Goal: Entertainment & Leisure: Browse casually

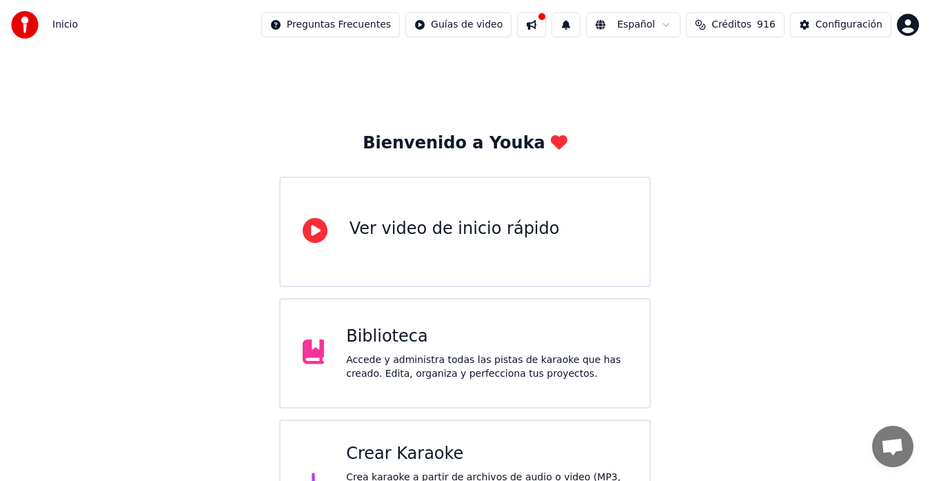
scroll to position [69, 0]
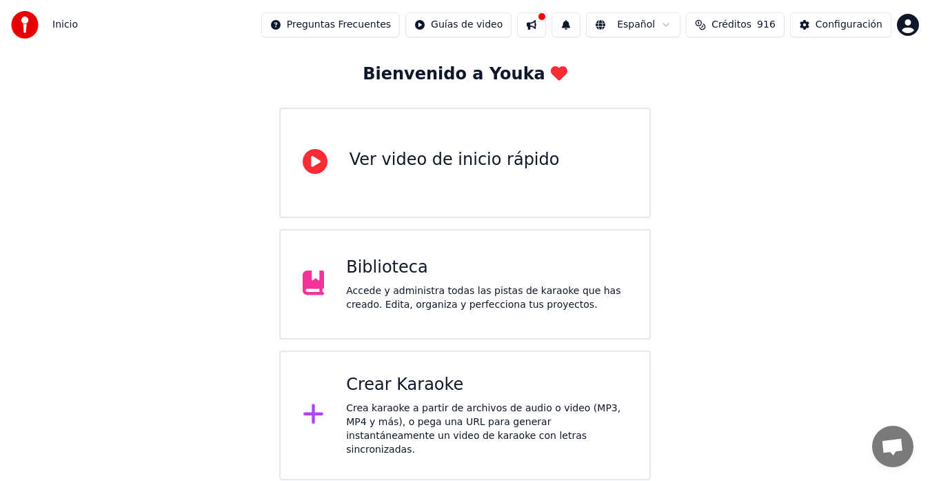
click at [438, 285] on div "Accede y administra todas las pistas de karaoke que has creado. Edita, organiza…" at bounding box center [486, 298] width 281 height 28
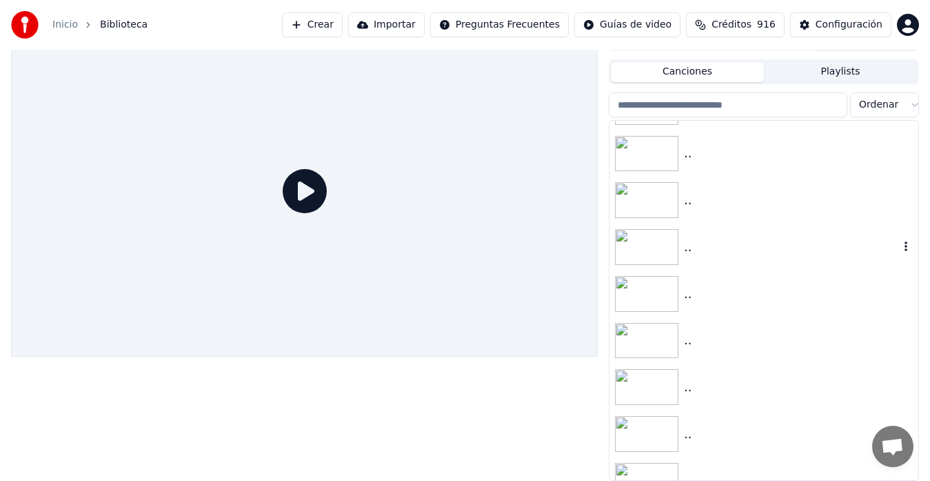
scroll to position [896, 0]
click at [899, 277] on icon "button" at bounding box center [906, 277] width 14 height 11
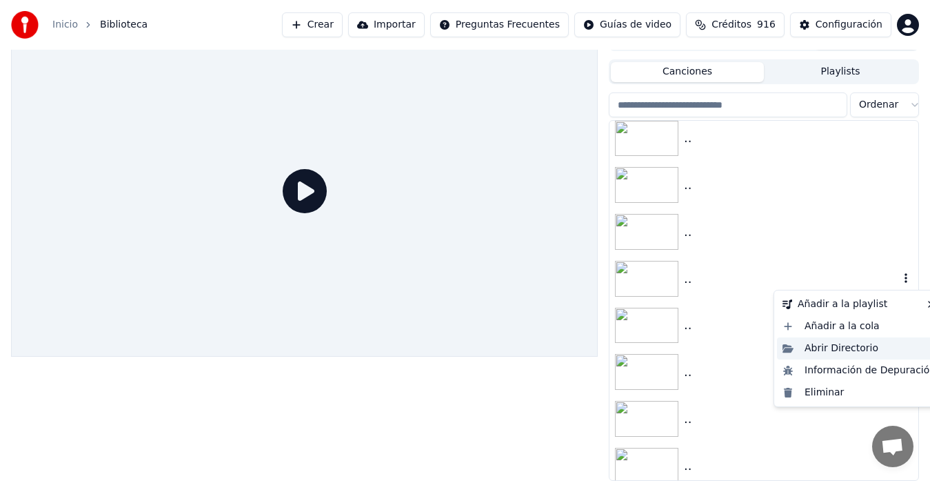
click at [850, 350] on div "Abrir Directorio" at bounding box center [859, 348] width 164 height 22
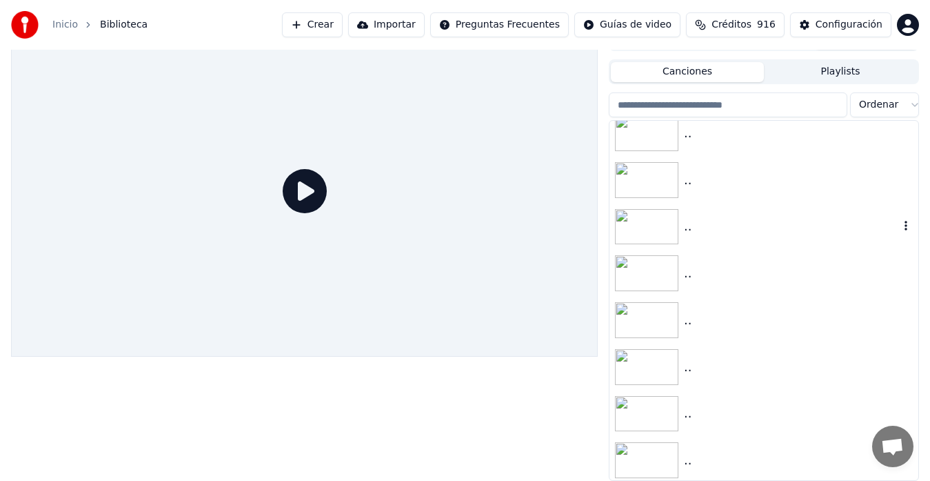
scroll to position [552, 0]
click at [657, 339] on img at bounding box center [646, 341] width 63 height 36
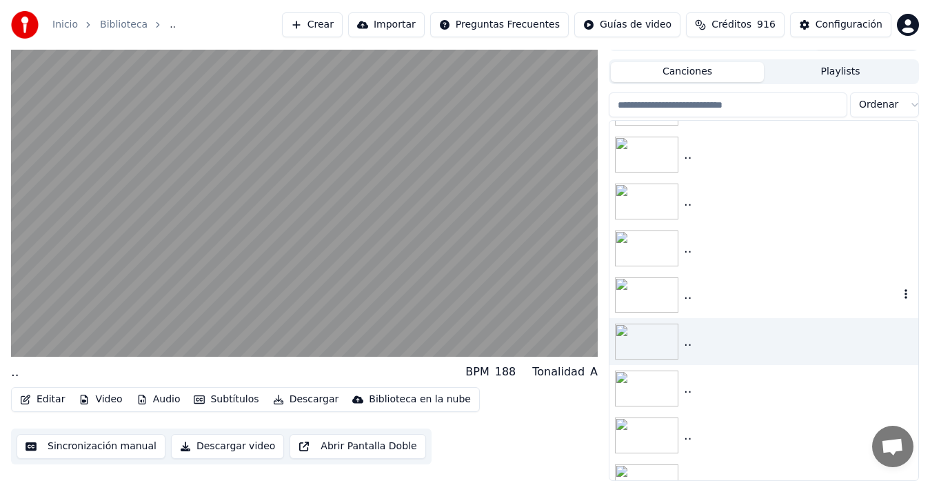
click at [650, 286] on img at bounding box center [646, 295] width 63 height 36
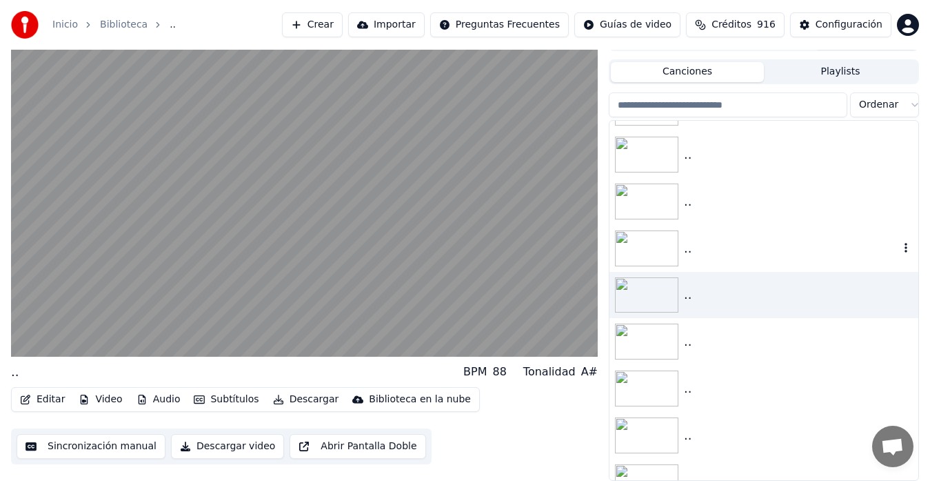
click at [647, 245] on img at bounding box center [646, 248] width 63 height 36
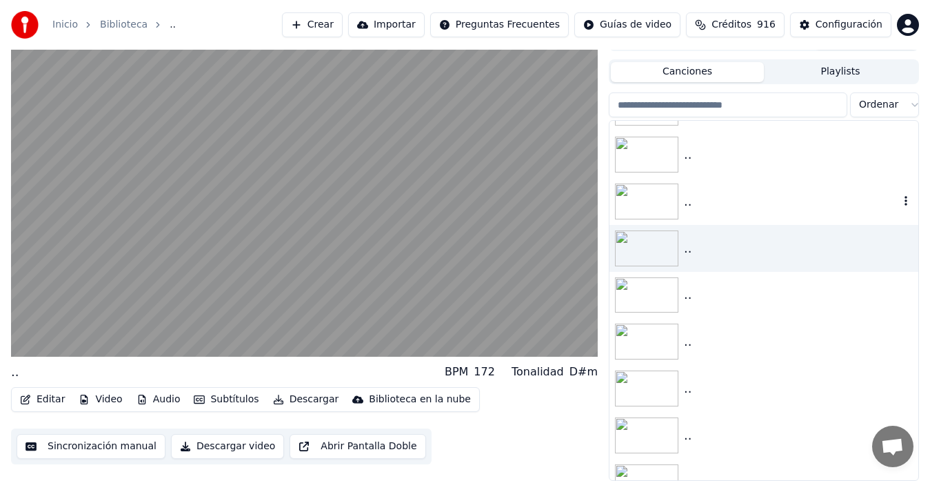
click at [646, 193] on img at bounding box center [646, 201] width 63 height 36
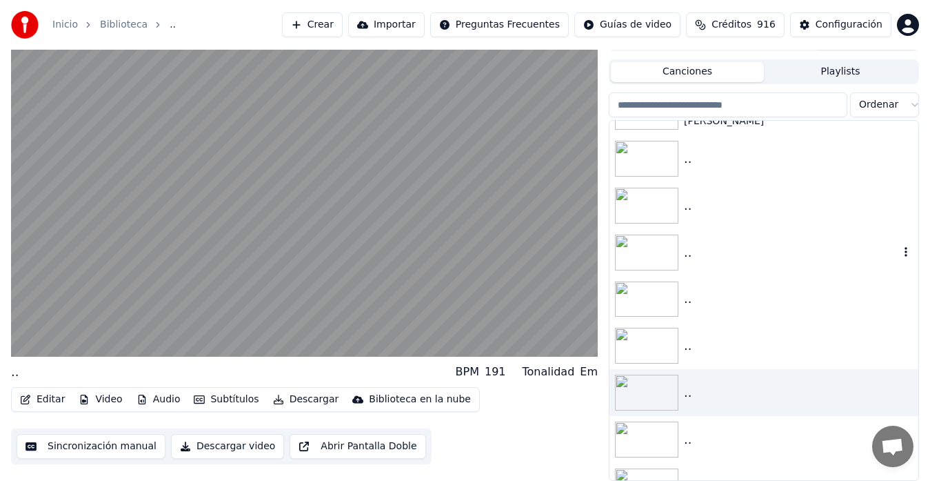
scroll to position [345, 0]
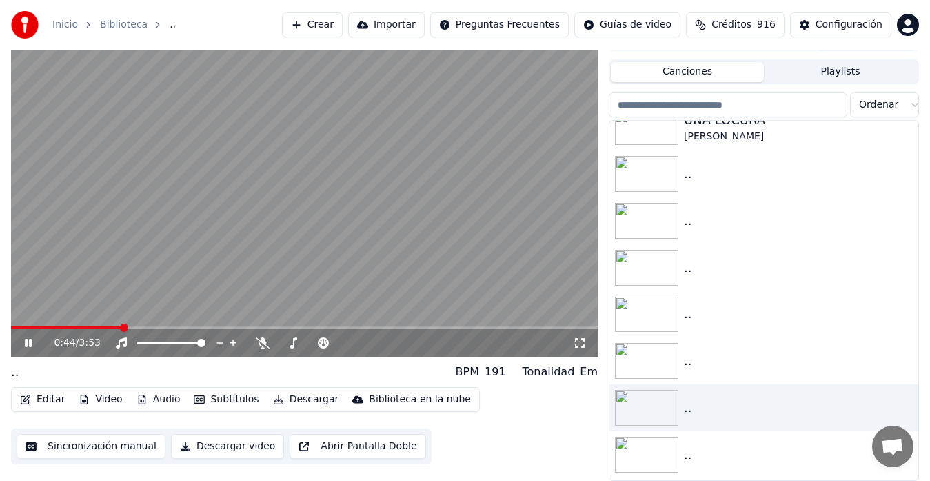
click at [121, 328] on span at bounding box center [304, 327] width 587 height 3
click at [654, 405] on img at bounding box center [646, 408] width 63 height 36
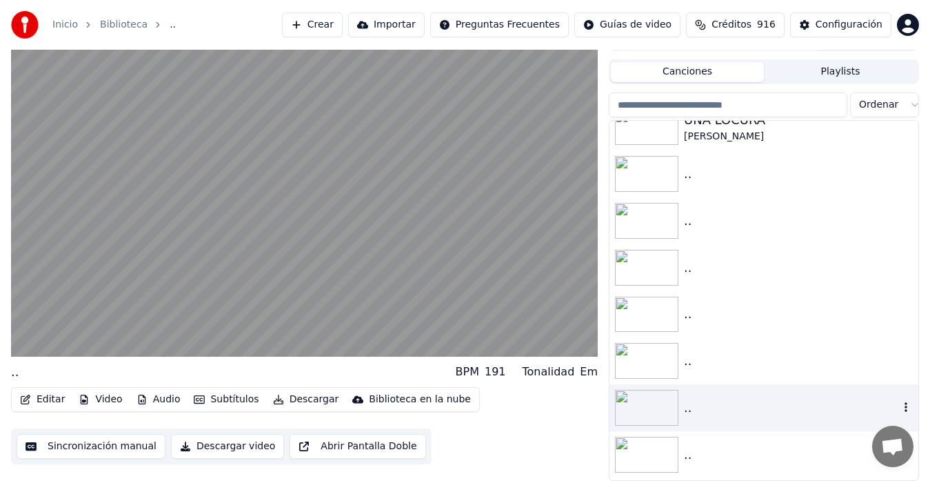
click at [654, 404] on img at bounding box center [646, 408] width 63 height 36
click at [652, 353] on img at bounding box center [646, 361] width 63 height 36
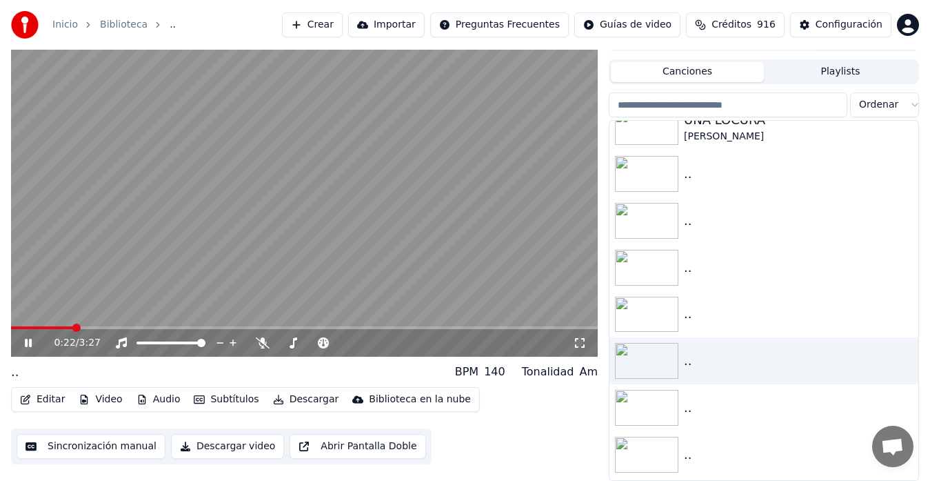
click at [72, 328] on span at bounding box center [304, 327] width 587 height 3
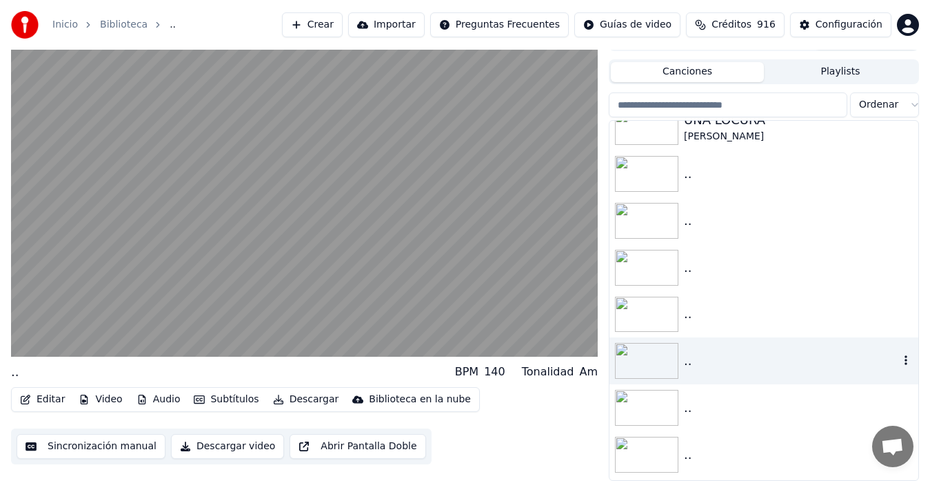
click at [649, 357] on img at bounding box center [646, 361] width 63 height 36
click at [650, 354] on img at bounding box center [646, 361] width 63 height 36
click at [647, 309] on img at bounding box center [646, 315] width 63 height 36
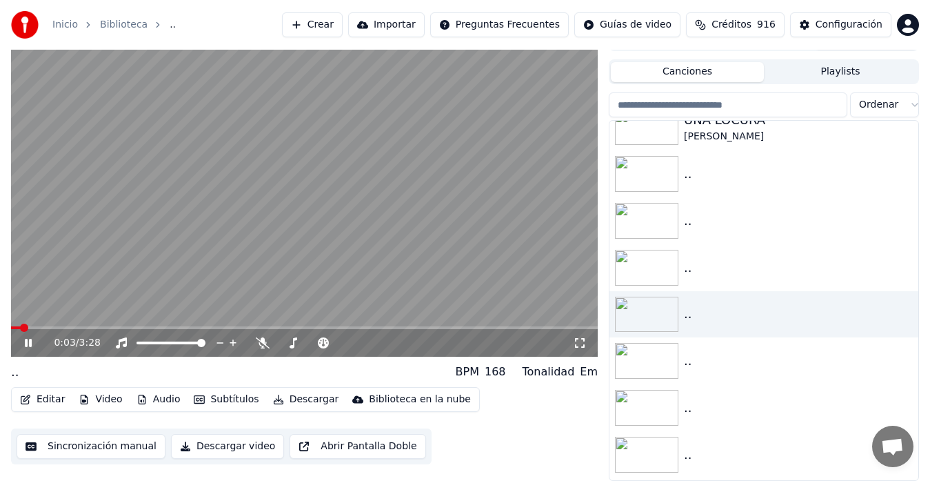
click at [106, 326] on span at bounding box center [304, 327] width 587 height 3
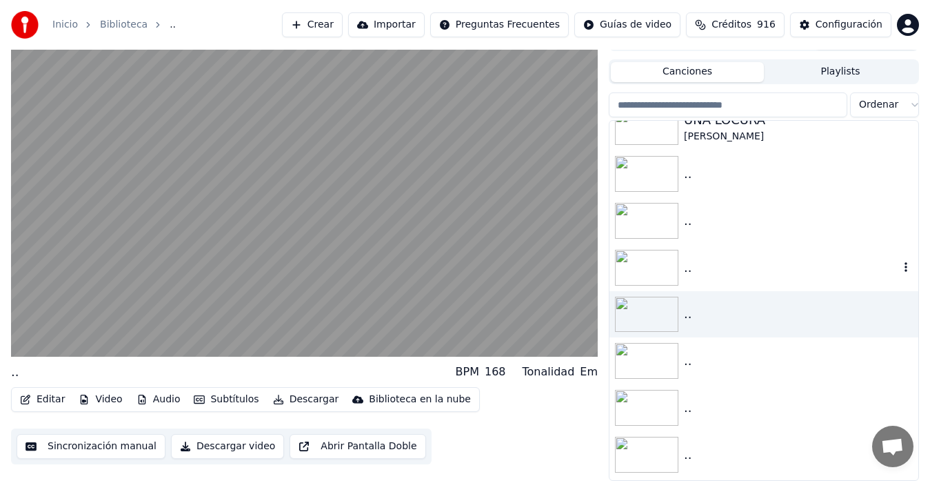
click at [643, 265] on img at bounding box center [646, 268] width 63 height 36
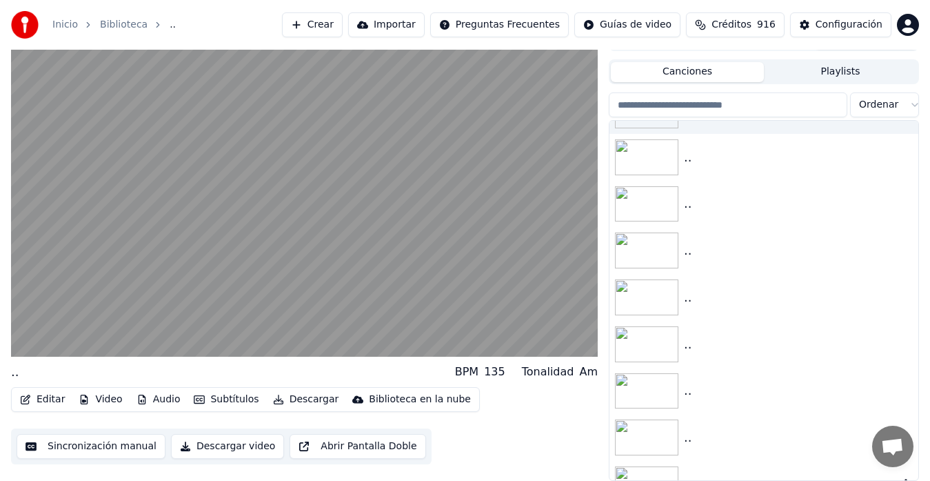
scroll to position [483, 0]
